Goal: Information Seeking & Learning: Learn about a topic

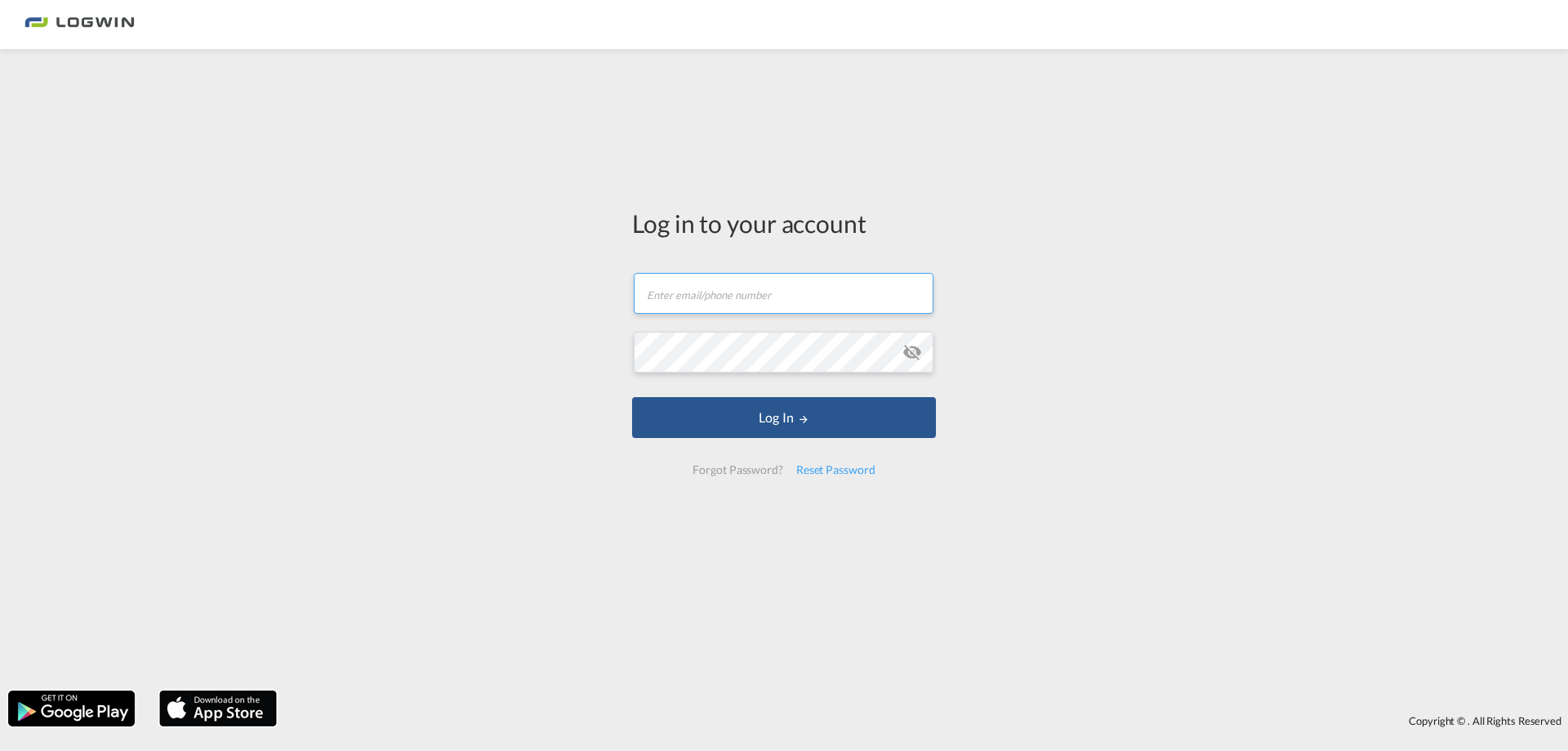
click at [679, 294] on input "text" at bounding box center [784, 293] width 300 height 41
type input "[PERSON_NAME][EMAIL_ADDRESS][PERSON_NAME][DOMAIN_NAME]"
click at [632, 397] on button "Log In" at bounding box center [784, 417] width 304 height 41
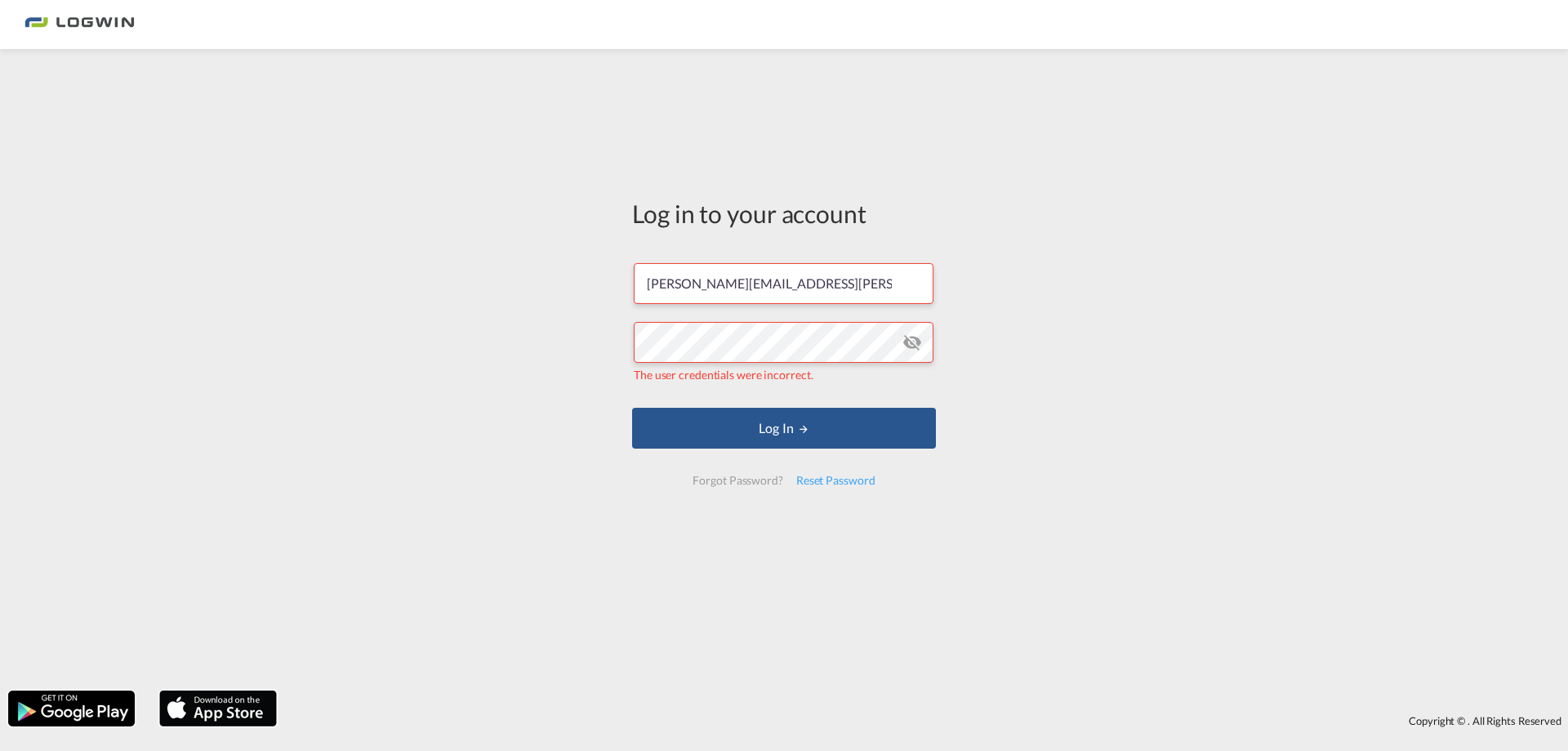
click at [917, 348] on md-icon "icon-eye-off" at bounding box center [911, 342] width 19 height 19
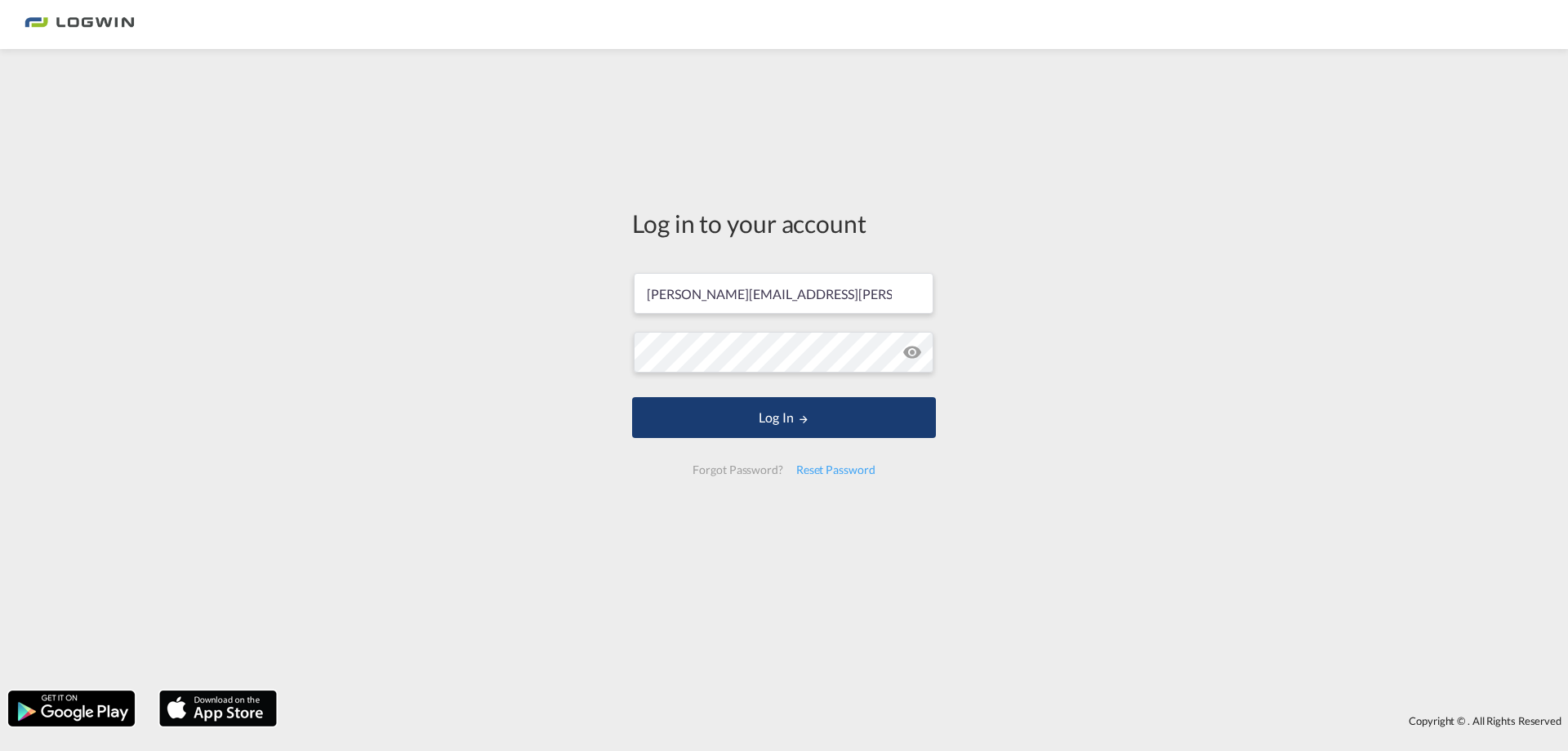
click at [799, 418] on md-icon "LOGIN" at bounding box center [804, 419] width 12 height 12
